Goal: Check status: Check status

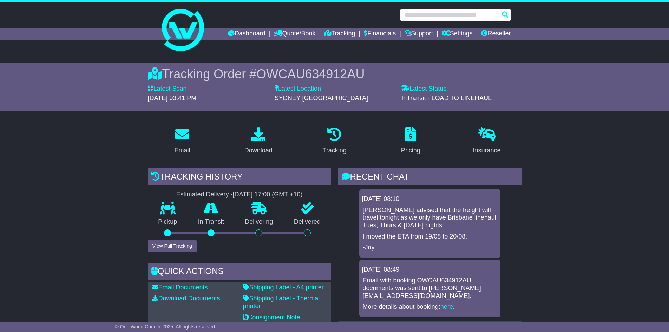
click at [439, 9] on input "text" at bounding box center [455, 15] width 111 height 12
paste input "**********"
type input "**********"
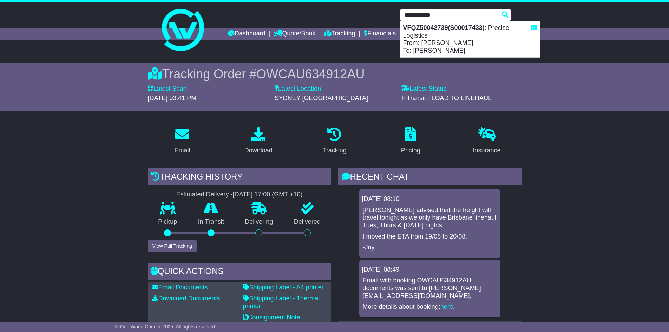
click at [468, 45] on div "VFQZ50042739(S00017433) : Precise Logistics From: Jake Steel To: Sagar Chand" at bounding box center [470, 39] width 140 height 36
